Goal: Download file/media

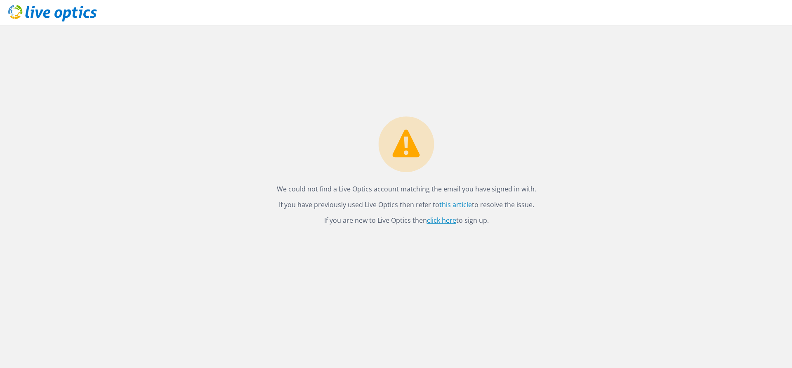
click at [451, 221] on link "click here" at bounding box center [441, 220] width 29 height 9
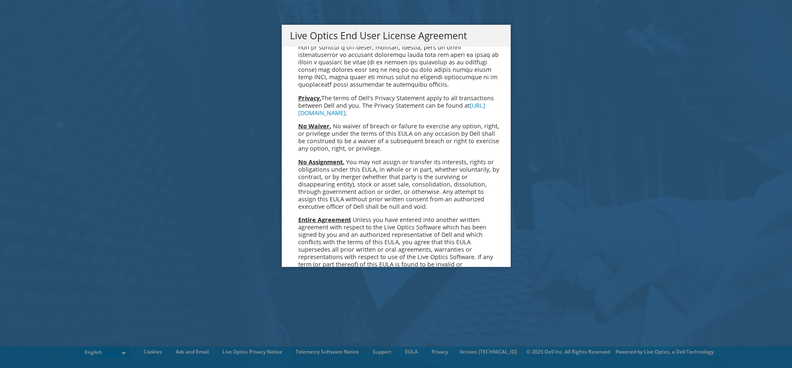
scroll to position [3025, 0]
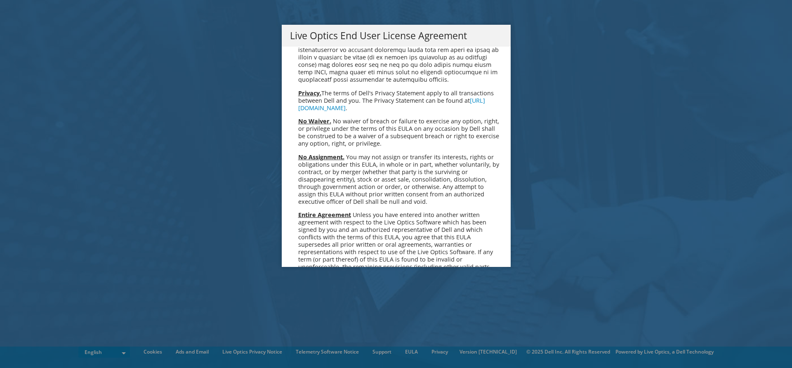
click at [320, 337] on link "Accept" at bounding box center [311, 347] width 42 height 20
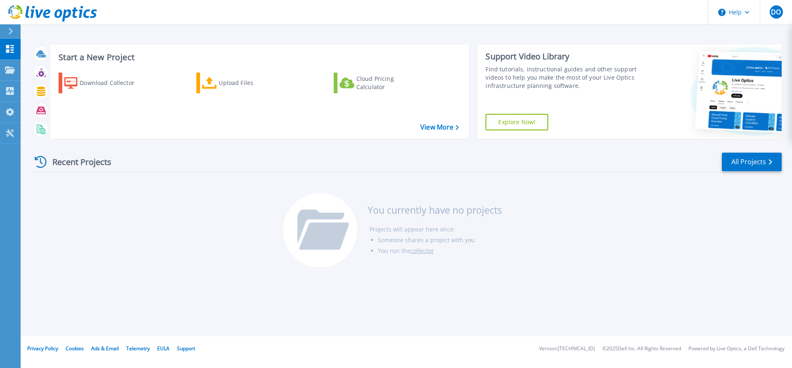
click at [385, 28] on div "Start a New Project Download Collector Upload Files Cloud Pricing Calculator Vi…" at bounding box center [407, 168] width 772 height 336
click at [11, 32] on icon at bounding box center [11, 31] width 4 height 7
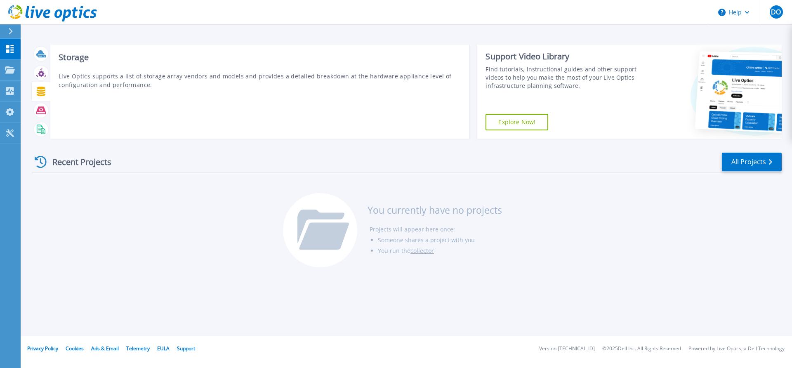
click at [38, 94] on icon at bounding box center [41, 91] width 9 height 9
click at [40, 92] on icon at bounding box center [41, 91] width 9 height 9
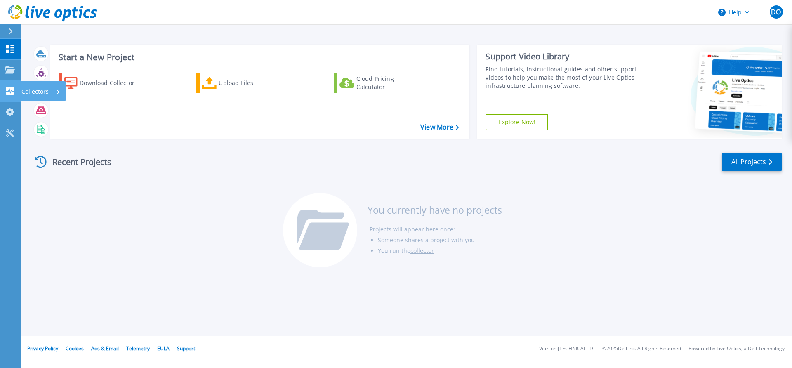
click at [8, 88] on icon at bounding box center [10, 91] width 8 height 8
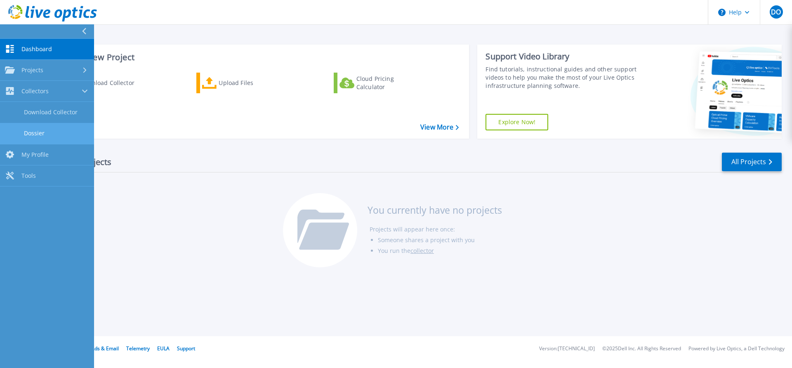
click at [66, 133] on link "Dossier" at bounding box center [47, 133] width 94 height 21
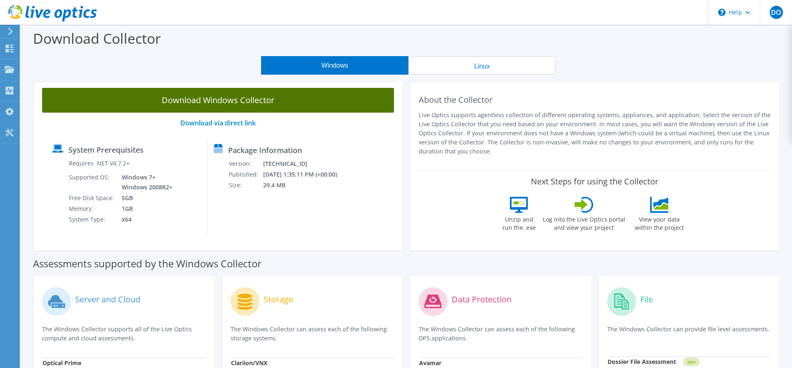
click at [246, 101] on link "Download Windows Collector" at bounding box center [218, 100] width 352 height 25
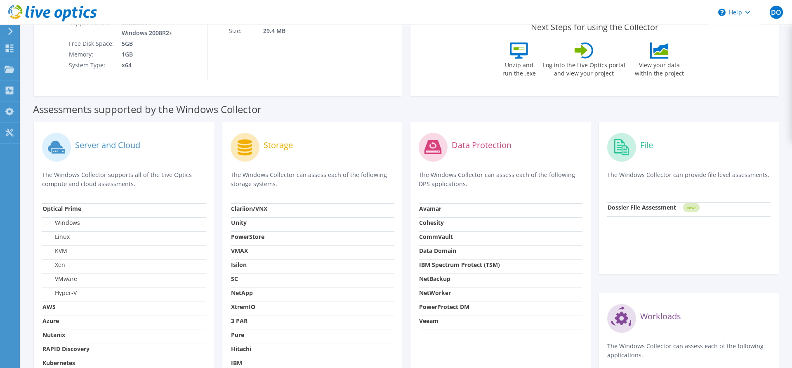
scroll to position [168, 0]
